Goal: Task Accomplishment & Management: Manage account settings

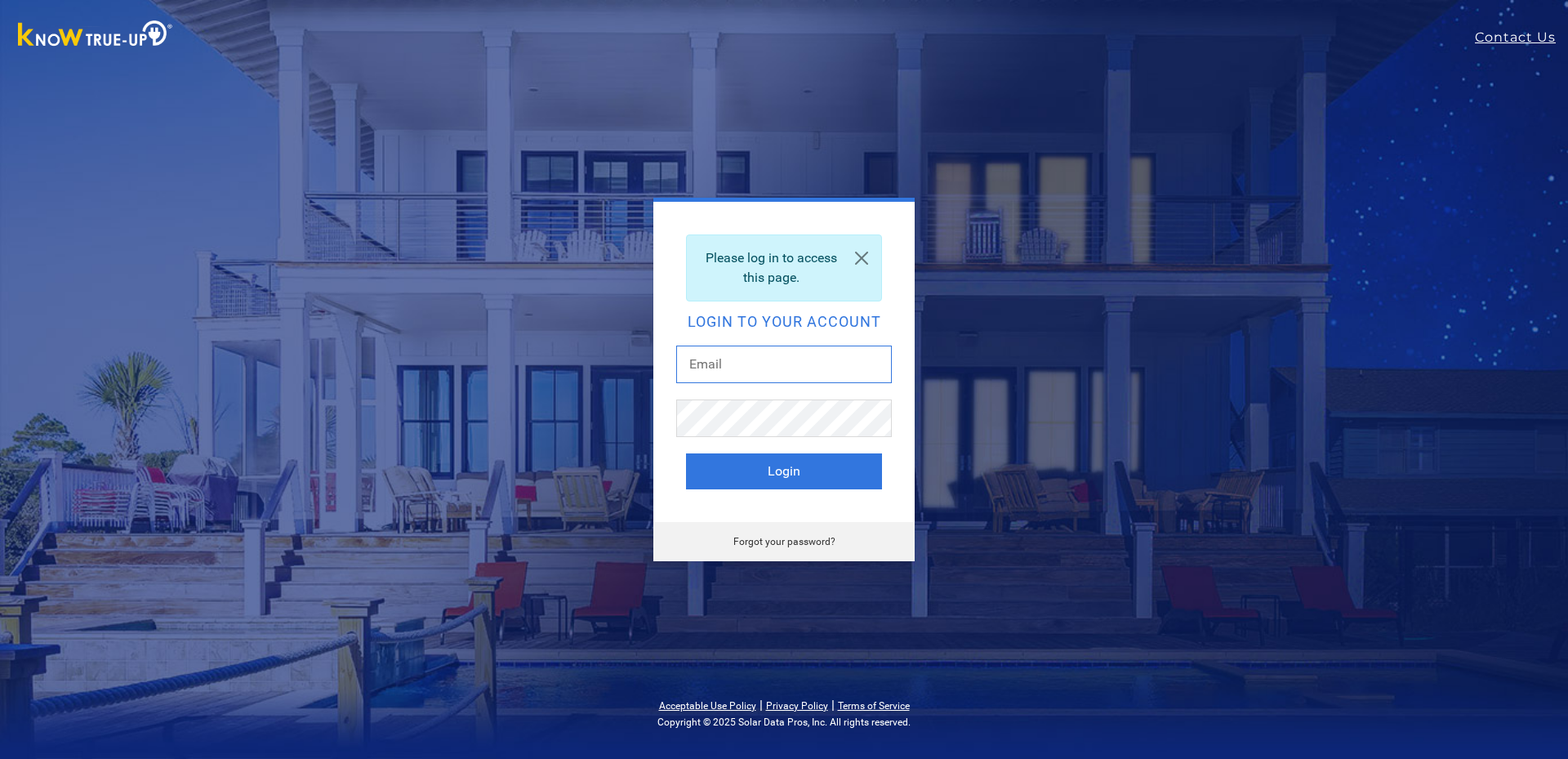
type input "thomasbagdasarian@gmail.com"
click at [781, 491] on div "Please log in to access this page. Login to your account thomasbagdasarian@gmai…" at bounding box center [784, 362] width 262 height 320
click at [781, 486] on button "Login" at bounding box center [784, 471] width 196 height 36
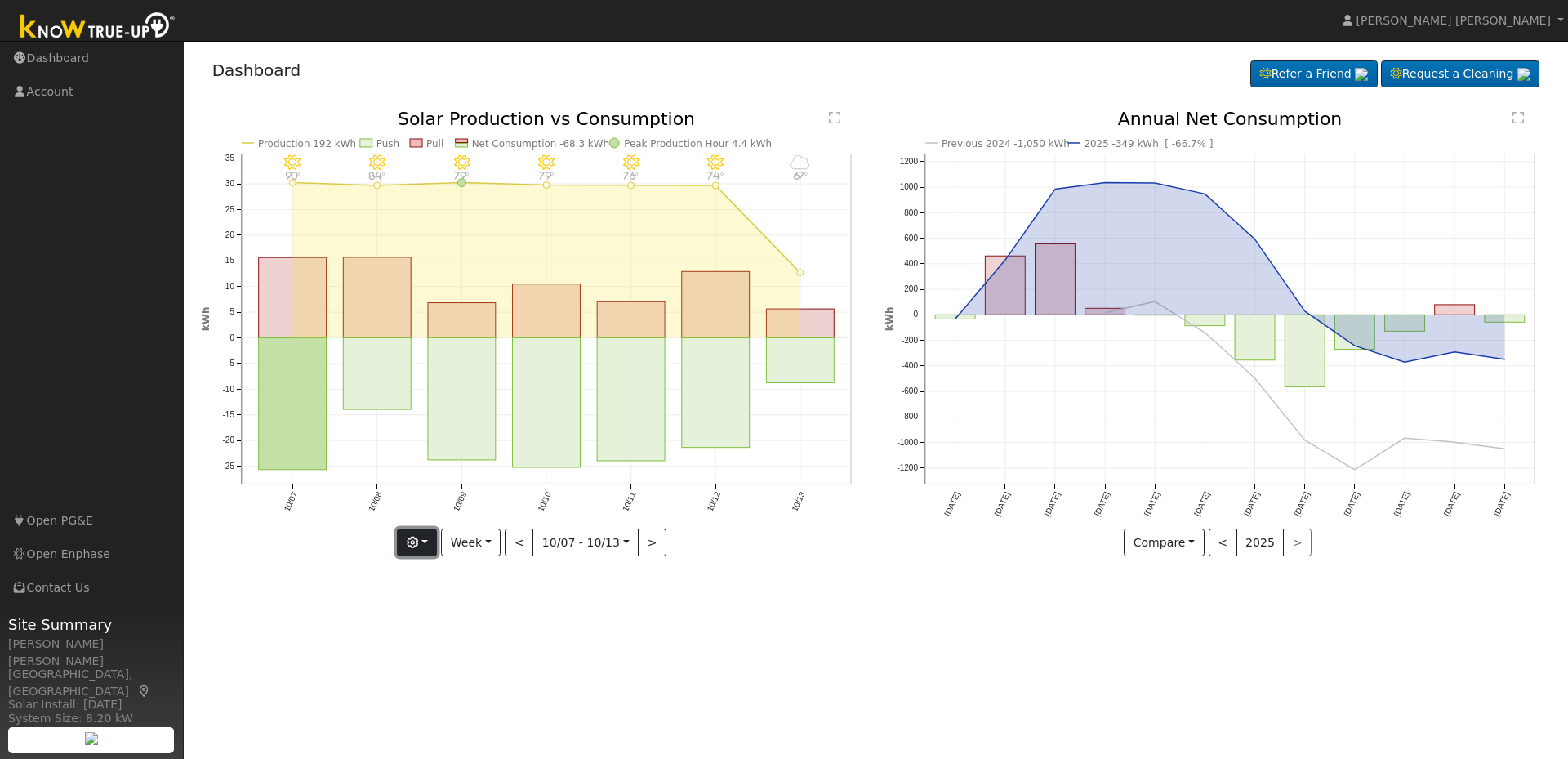
click at [428, 545] on button "button" at bounding box center [417, 542] width 40 height 28
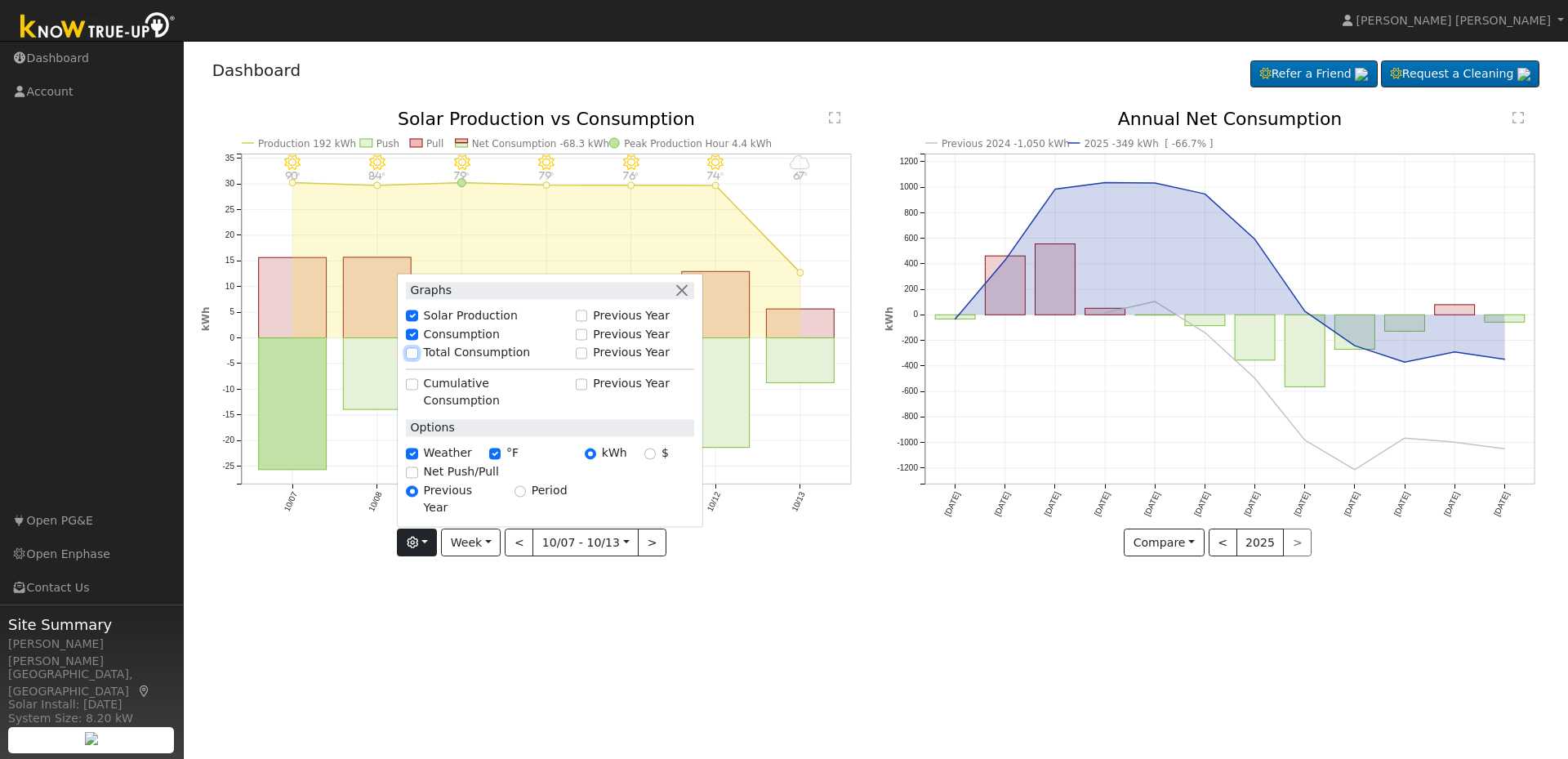
click at [417, 359] on input "Total Consumption" at bounding box center [411, 353] width 12 height 12
checkbox input "true"
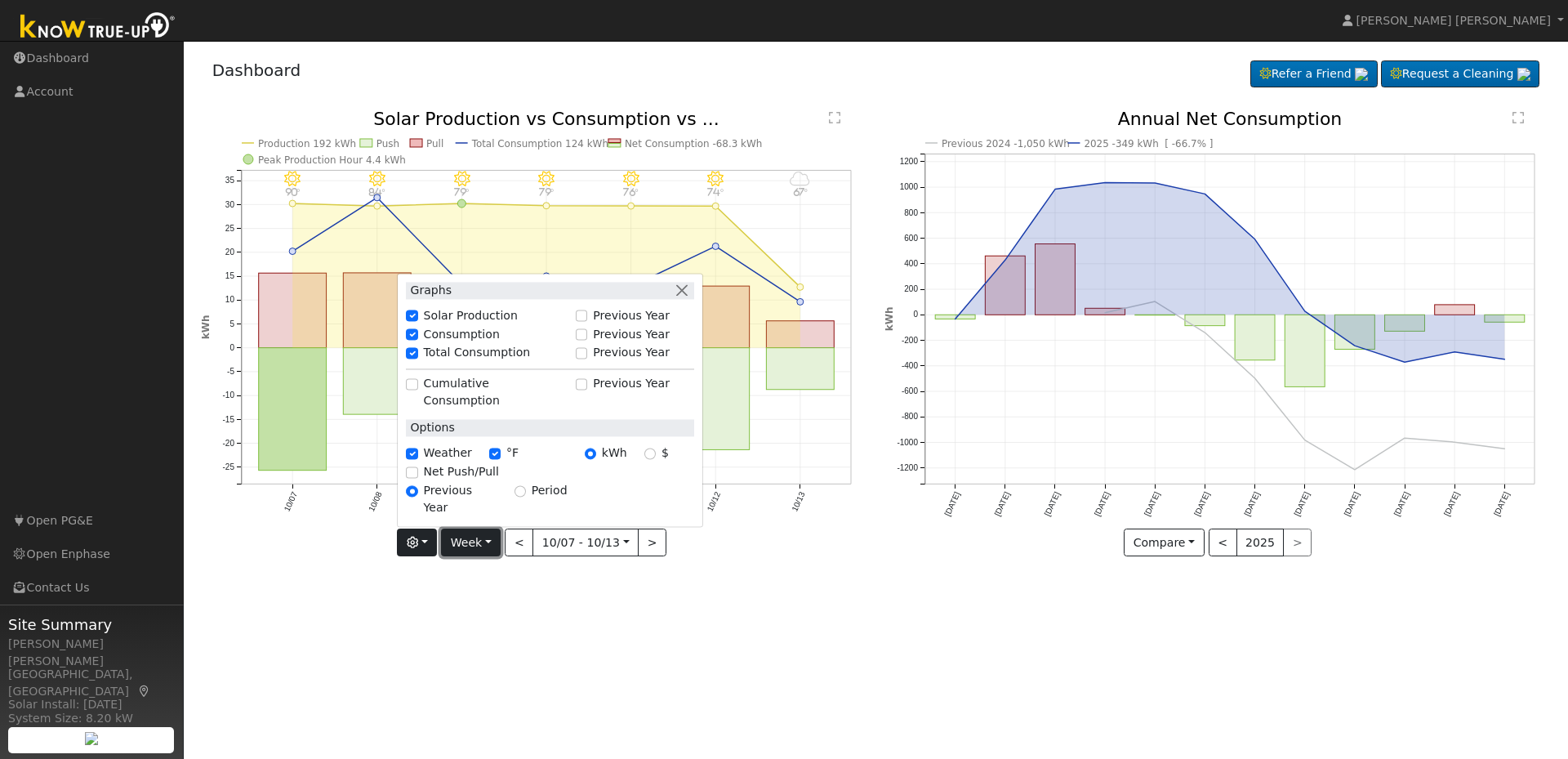
click at [482, 544] on button "Week" at bounding box center [471, 542] width 59 height 28
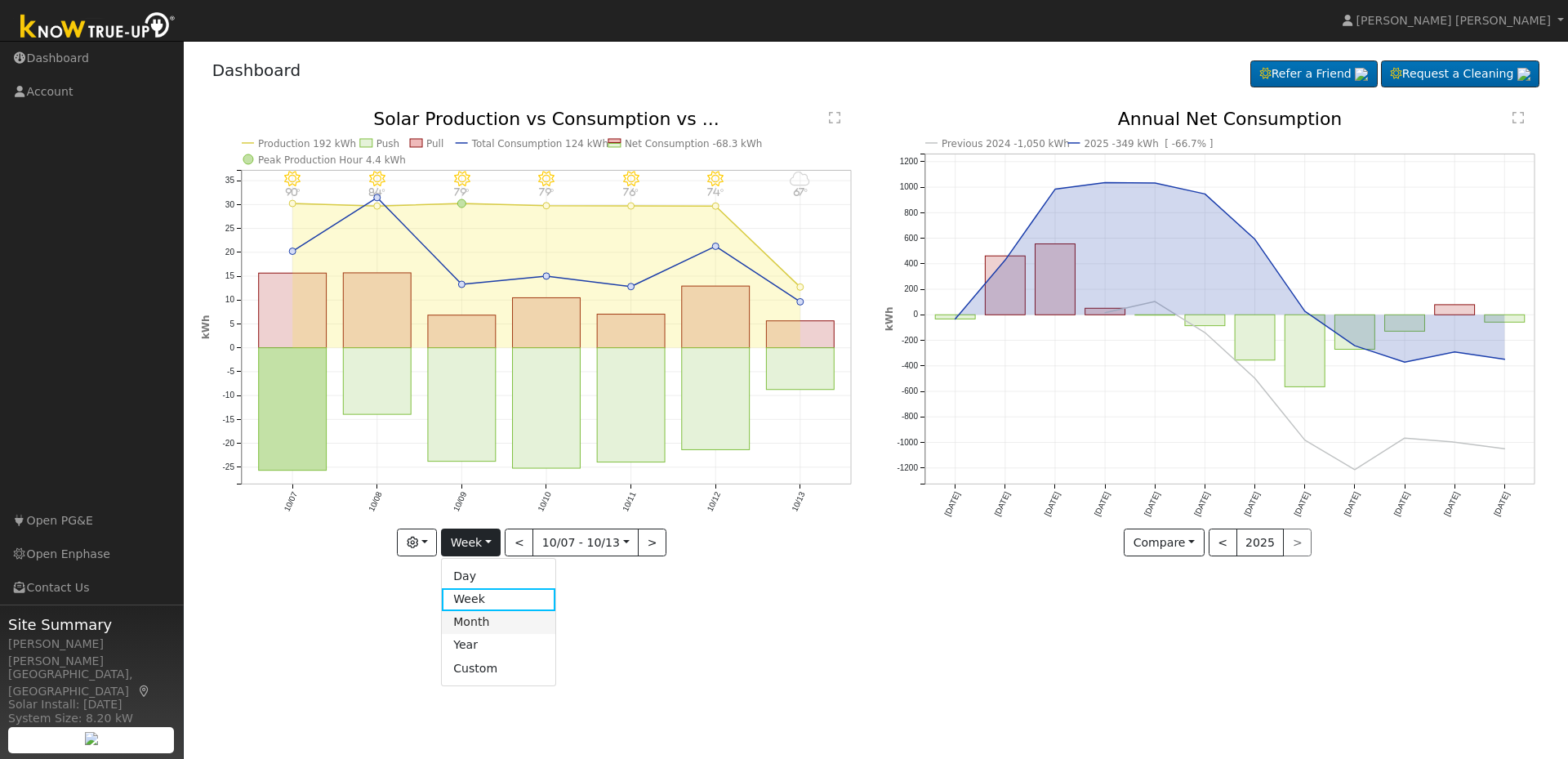
drag, startPoint x: 478, startPoint y: 619, endPoint x: 488, endPoint y: 612, distance: 12.2
click at [478, 619] on link "Month" at bounding box center [499, 623] width 113 height 23
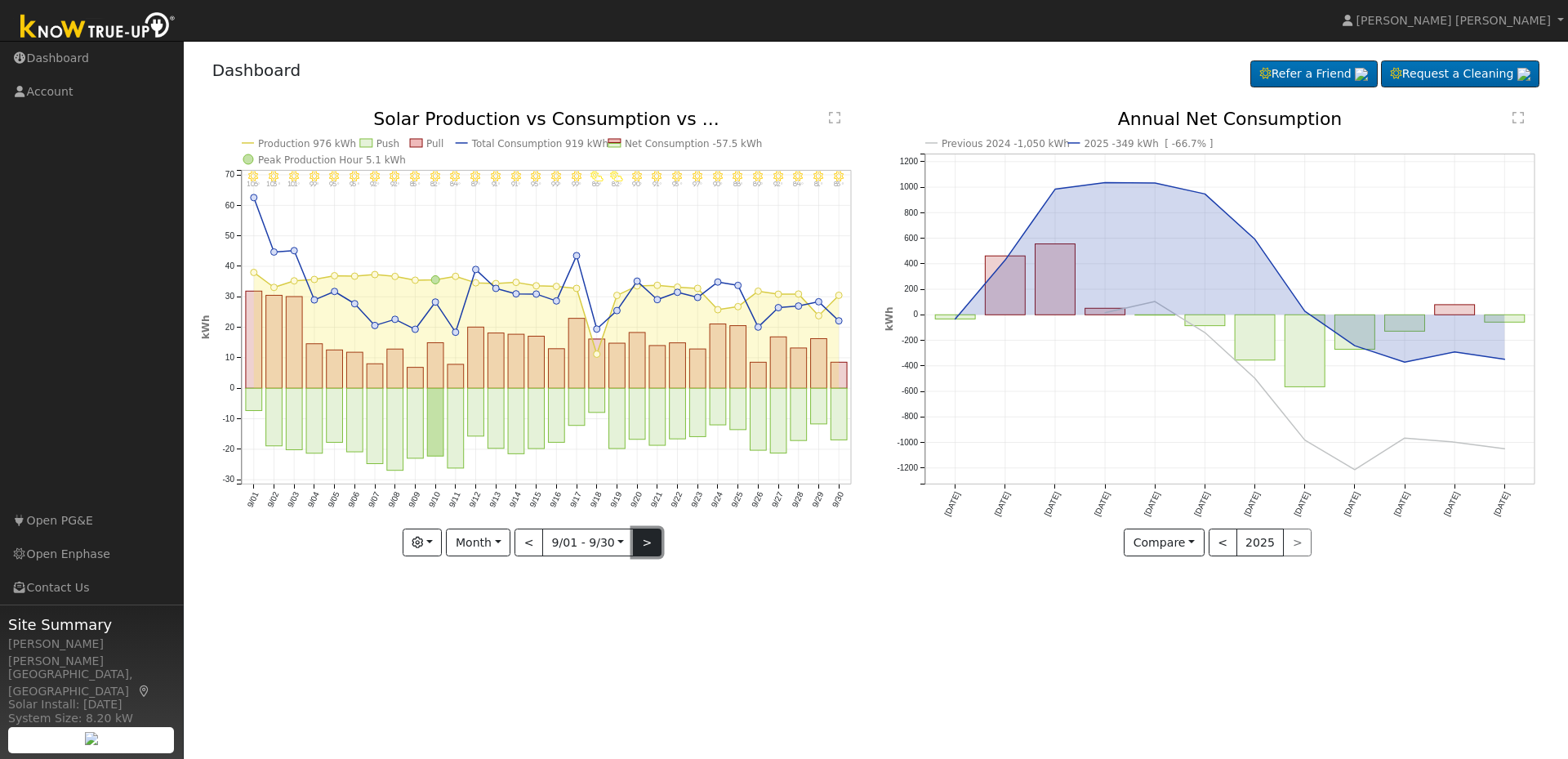
click at [649, 546] on button ">" at bounding box center [648, 542] width 29 height 28
type input "[DATE]"
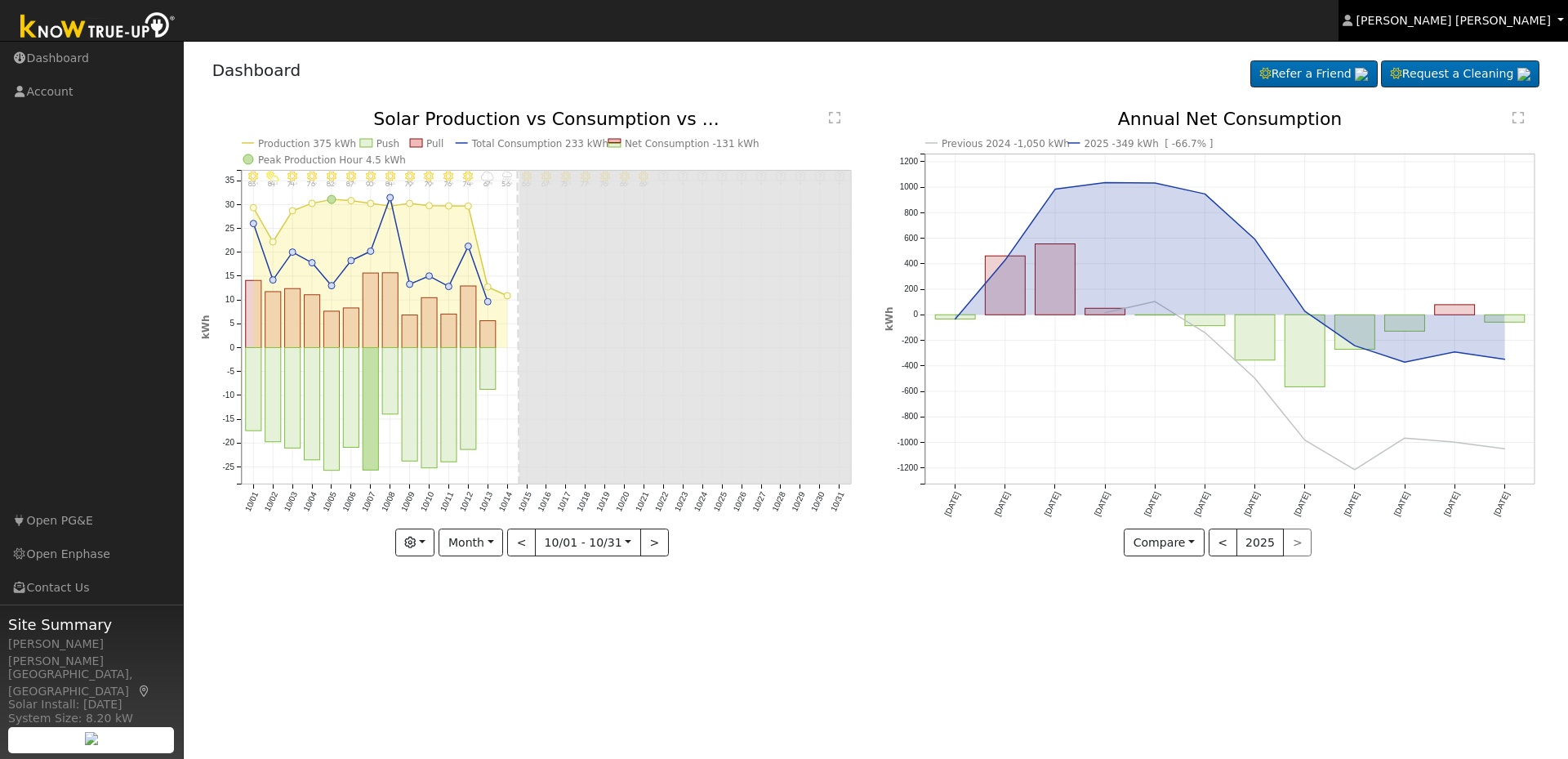
click at [1517, 22] on span "[PERSON_NAME] [PERSON_NAME]" at bounding box center [1454, 19] width 195 height 13
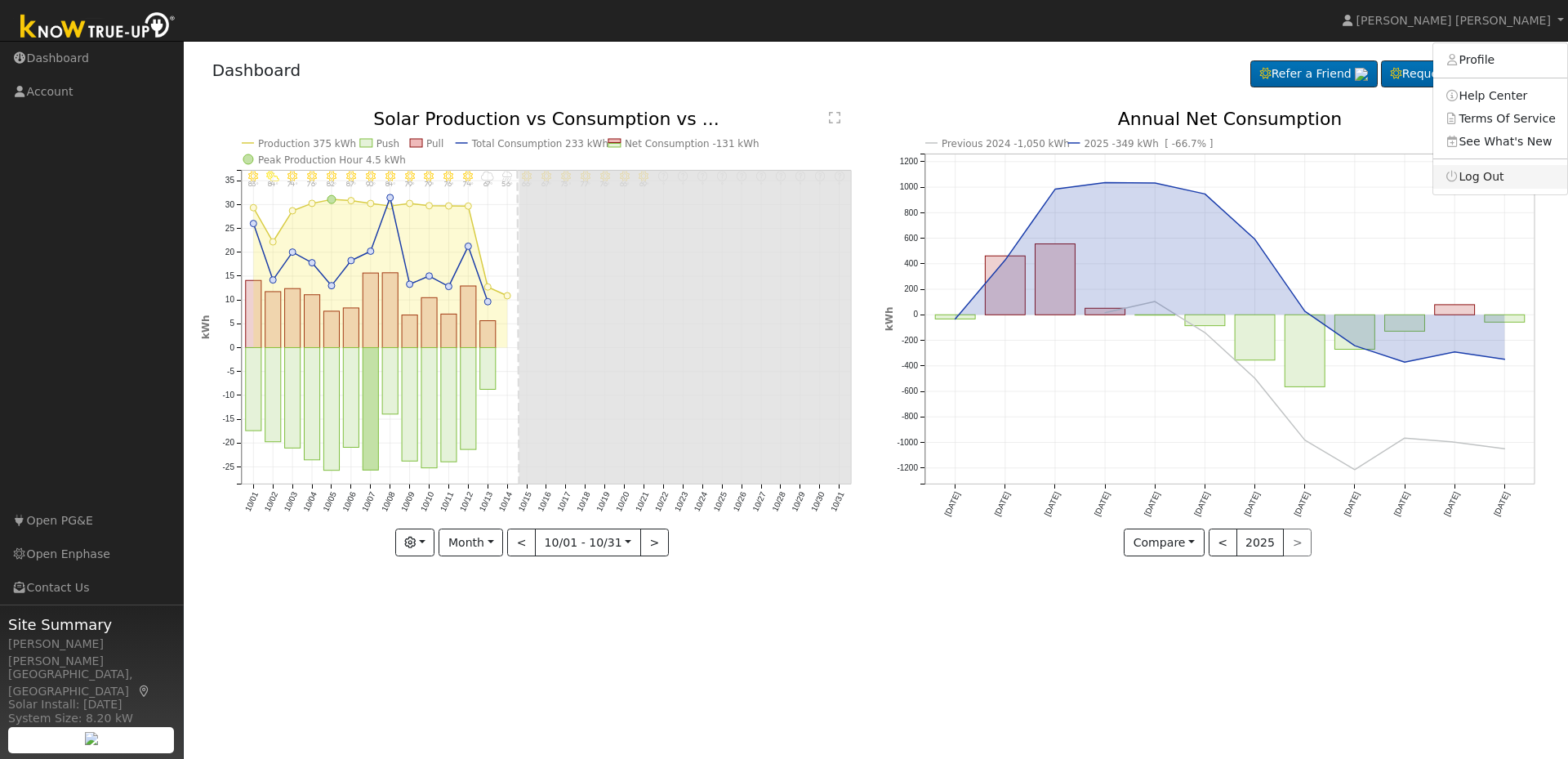
click at [1482, 181] on link "Log Out" at bounding box center [1500, 176] width 134 height 23
